Goal: Information Seeking & Learning: Learn about a topic

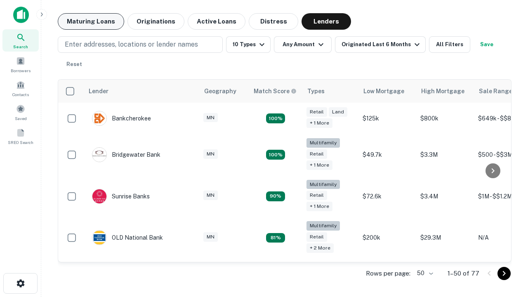
click at [91, 21] on button "Maturing Loans" at bounding box center [91, 21] width 66 height 17
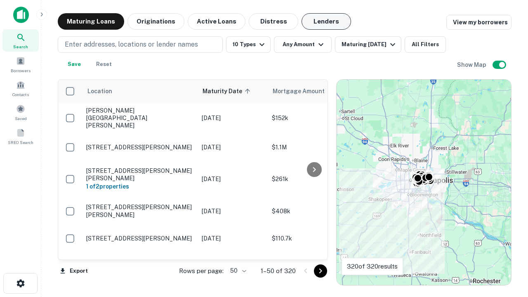
click at [326, 21] on button "Lenders" at bounding box center [327, 21] width 50 height 17
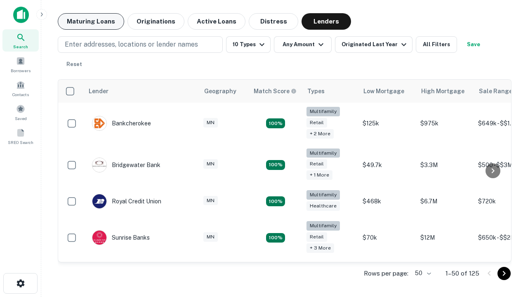
click at [91, 21] on button "Maturing Loans" at bounding box center [91, 21] width 66 height 17
